Goal: Task Accomplishment & Management: Manage account settings

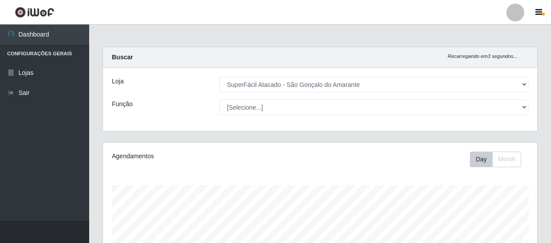
select select "408"
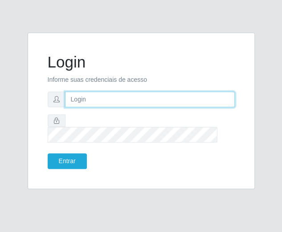
click at [80, 107] on input "text" at bounding box center [150, 99] width 170 height 16
type input "[PERSON_NAME][EMAIL_ADDRESS][DOMAIN_NAME]"
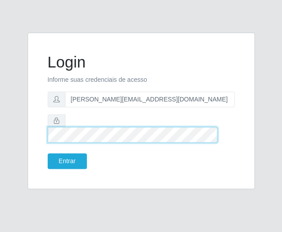
click at [48, 153] on button "Entrar" at bounding box center [67, 161] width 39 height 16
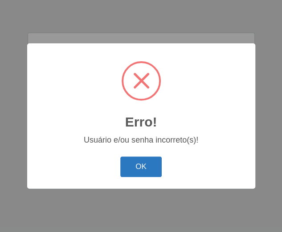
click at [143, 170] on button "OK" at bounding box center [140, 166] width 41 height 21
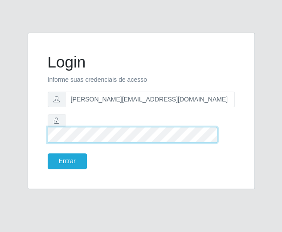
click at [48, 153] on button "Entrar" at bounding box center [67, 161] width 39 height 16
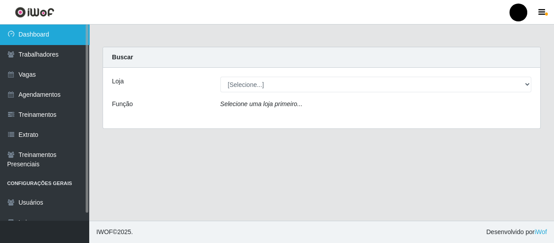
click at [45, 37] on link "Dashboard" at bounding box center [44, 35] width 89 height 20
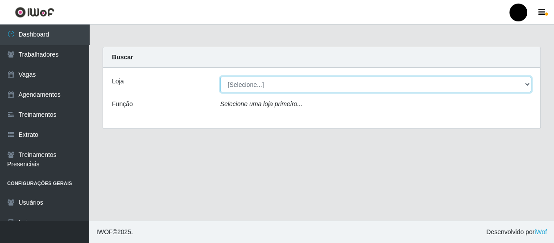
click at [282, 83] on select "[Selecione...] SuperFácil Atacado - Emaús SuperFácil Atacado - Rodoviária Super…" at bounding box center [375, 85] width 311 height 16
select select "408"
click at [220, 77] on select "[Selecione...] SuperFácil Atacado - Emaús SuperFácil Atacado - Rodoviária Super…" at bounding box center [375, 85] width 311 height 16
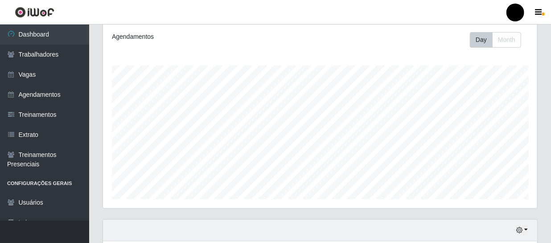
scroll to position [28, 0]
